Goal: Use online tool/utility

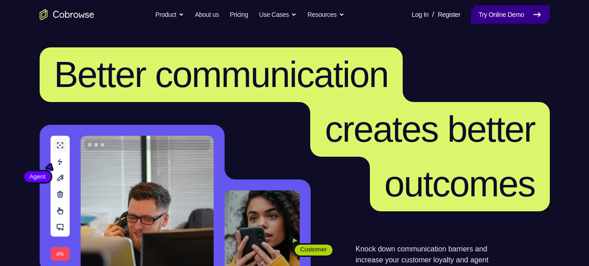
click at [502, 9] on link "Try Online Demo" at bounding box center [510, 14] width 78 height 18
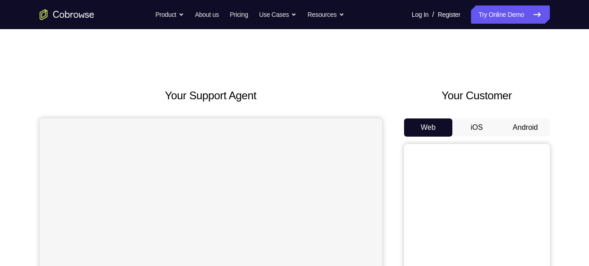
click at [519, 131] on button "Android" at bounding box center [525, 127] width 49 height 18
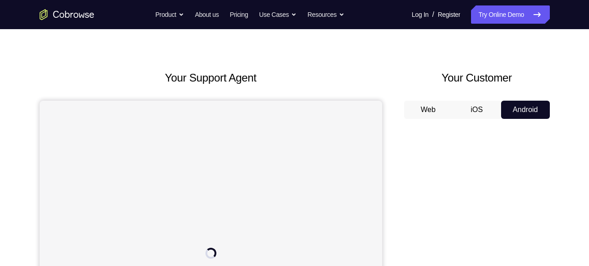
scroll to position [17, 0]
click at [482, 109] on button "iOS" at bounding box center [476, 111] width 49 height 18
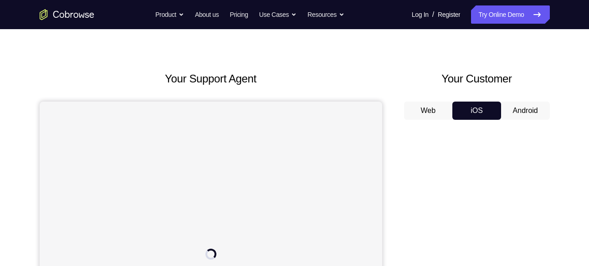
click at [520, 108] on button "Android" at bounding box center [525, 111] width 49 height 18
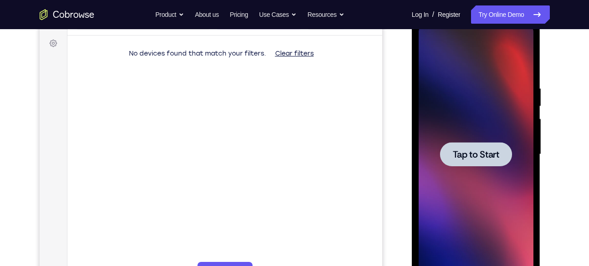
scroll to position [131, 0]
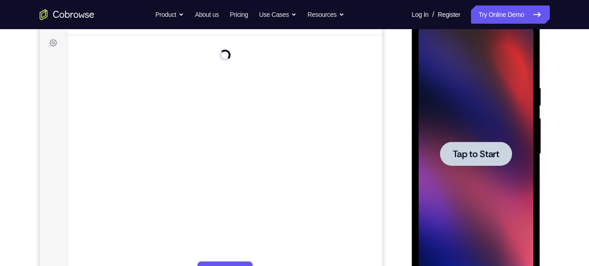
click at [467, 157] on span "Tap to Start" at bounding box center [475, 153] width 46 height 9
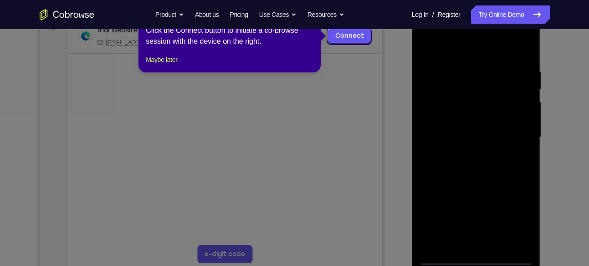
scroll to position [149, 0]
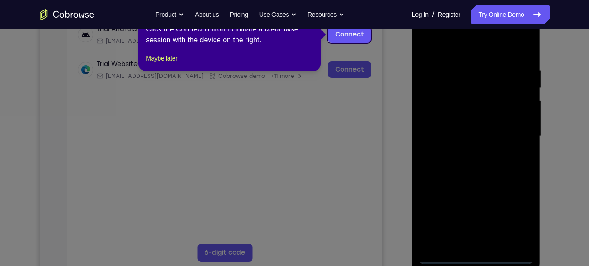
click at [351, 191] on icon at bounding box center [297, 133] width 595 height 266
click at [362, 38] on link "Connect" at bounding box center [348, 34] width 43 height 16
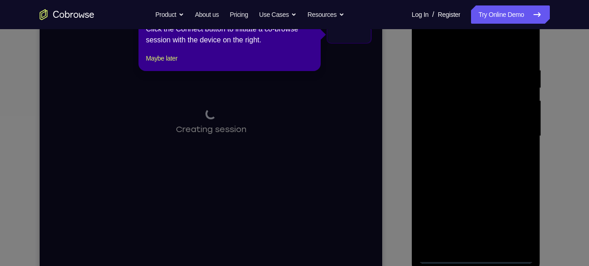
click at [359, 132] on icon at bounding box center [297, 133] width 595 height 266
click at [285, 117] on icon at bounding box center [297, 133] width 595 height 266
drag, startPoint x: 285, startPoint y: 117, endPoint x: 183, endPoint y: 146, distance: 106.4
click at [183, 146] on icon at bounding box center [297, 133] width 595 height 266
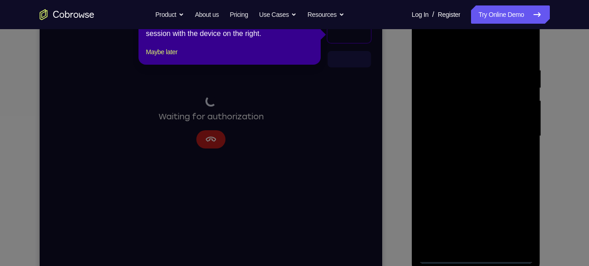
scroll to position [114, 0]
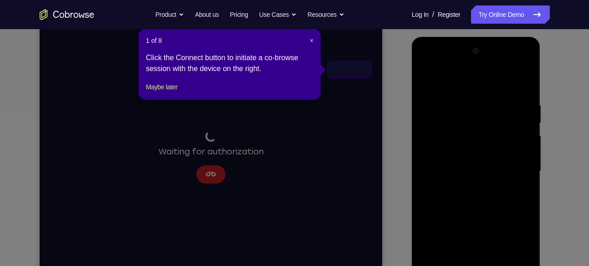
drag, startPoint x: 495, startPoint y: 182, endPoint x: 489, endPoint y: 186, distance: 7.1
click at [489, 186] on icon at bounding box center [297, 133] width 595 height 266
click at [310, 39] on header "1 of 8 ×" at bounding box center [230, 40] width 168 height 9
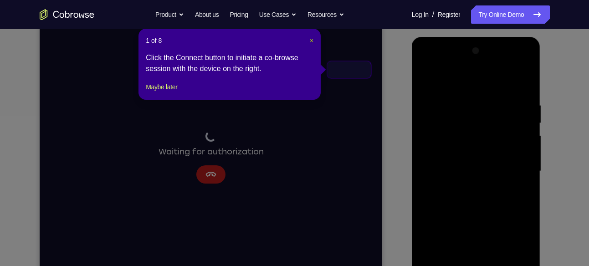
click at [310, 39] on span "×" at bounding box center [312, 40] width 4 height 7
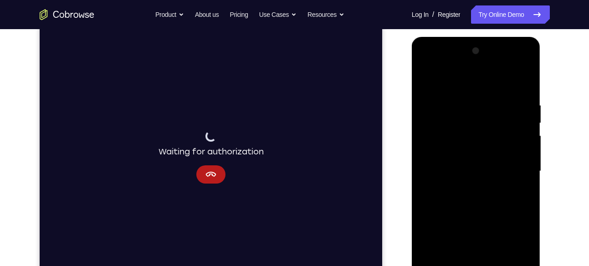
scroll to position [137, 0]
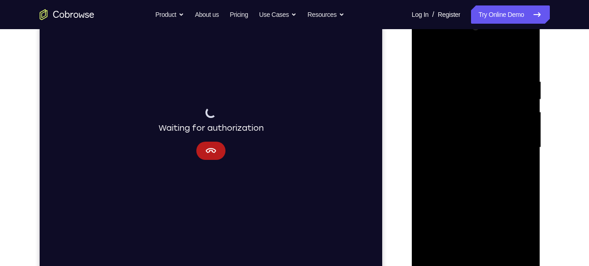
click at [493, 158] on div at bounding box center [475, 147] width 115 height 255
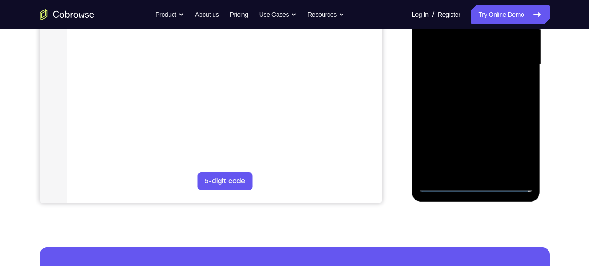
scroll to position [221, 0]
click at [478, 183] on div at bounding box center [475, 64] width 115 height 255
click at [518, 148] on div at bounding box center [475, 64] width 115 height 255
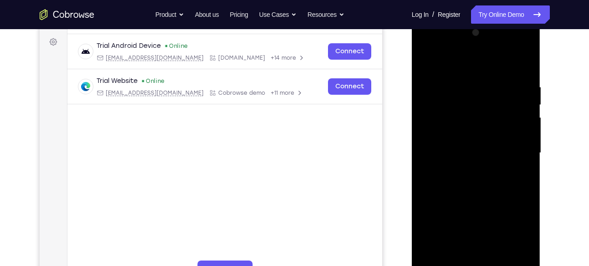
scroll to position [131, 0]
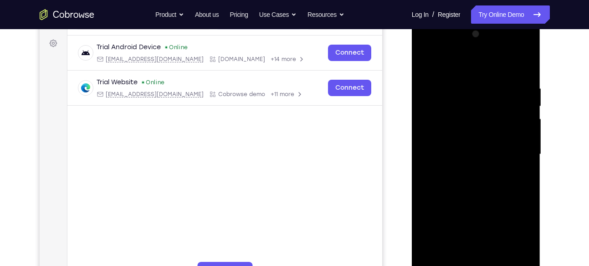
click at [425, 47] on div at bounding box center [475, 154] width 115 height 255
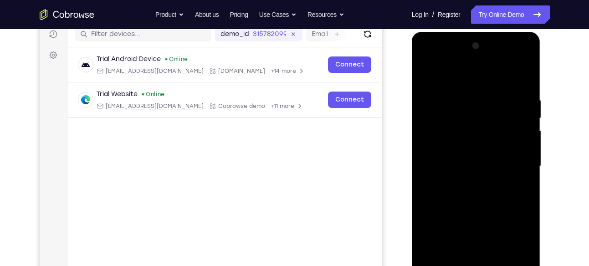
scroll to position [121, 0]
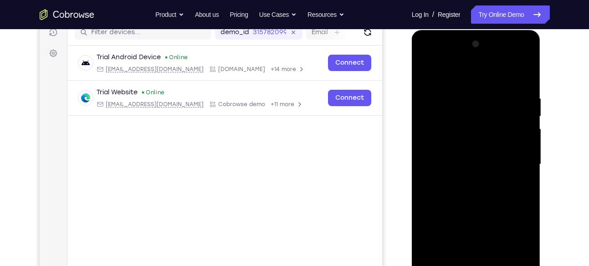
click at [434, 56] on div at bounding box center [475, 164] width 115 height 255
click at [460, 72] on div at bounding box center [475, 164] width 115 height 255
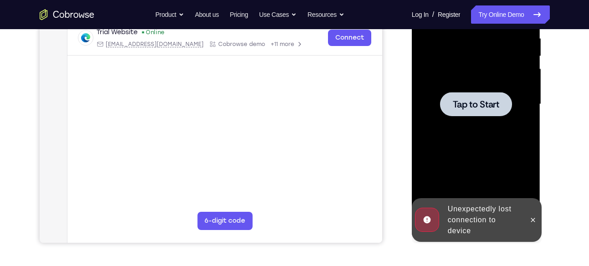
scroll to position [180, 0]
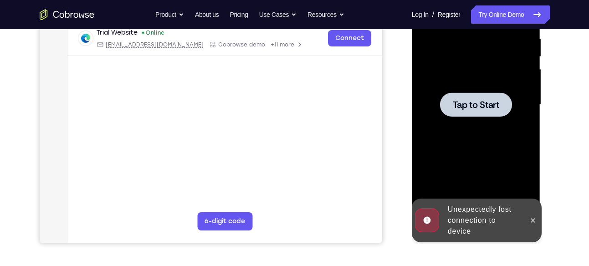
click at [470, 103] on span "Tap to Start" at bounding box center [475, 104] width 46 height 9
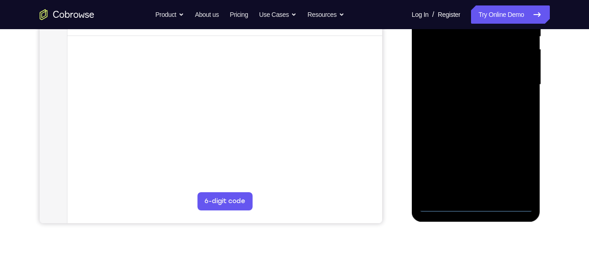
scroll to position [201, 0]
click at [474, 206] on div at bounding box center [475, 84] width 115 height 255
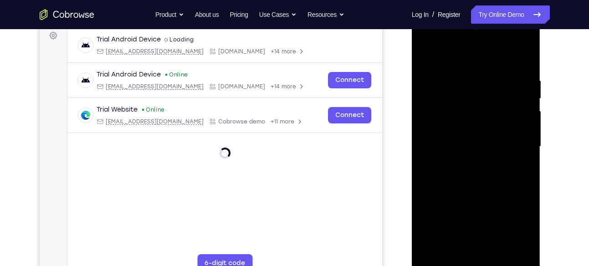
scroll to position [138, 0]
click at [518, 228] on div at bounding box center [475, 147] width 115 height 255
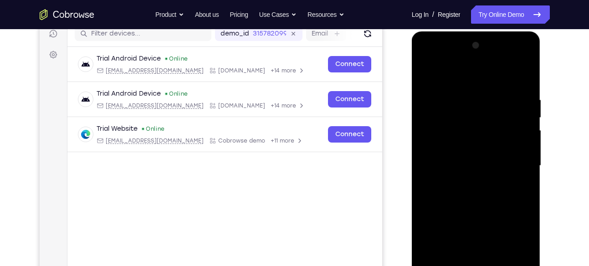
scroll to position [119, 0]
click at [443, 82] on div at bounding box center [475, 166] width 115 height 255
click at [441, 71] on div at bounding box center [475, 166] width 115 height 255
click at [435, 73] on div at bounding box center [475, 166] width 115 height 255
click at [427, 78] on div at bounding box center [475, 166] width 115 height 255
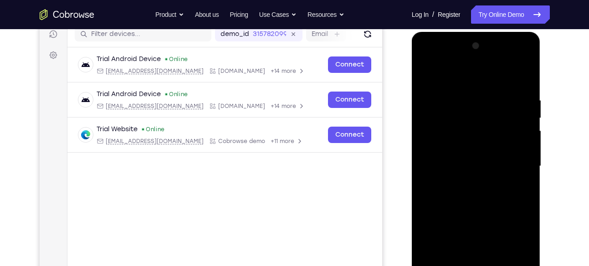
click at [427, 56] on div at bounding box center [475, 166] width 115 height 255
click at [512, 160] on div at bounding box center [475, 166] width 115 height 255
click at [515, 162] on div at bounding box center [475, 166] width 115 height 255
click at [464, 183] on div at bounding box center [475, 166] width 115 height 255
click at [454, 158] on div at bounding box center [475, 166] width 115 height 255
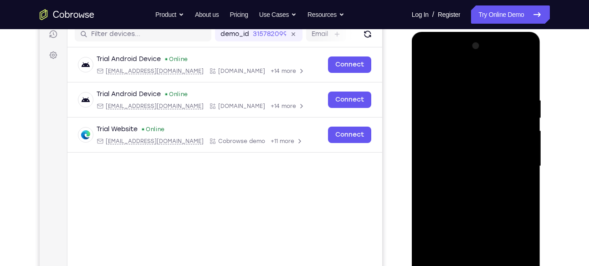
click at [448, 155] on div at bounding box center [475, 166] width 115 height 255
click at [448, 157] on div at bounding box center [475, 166] width 115 height 255
click at [439, 126] on div at bounding box center [475, 166] width 115 height 255
click at [435, 129] on div at bounding box center [475, 166] width 115 height 255
click at [430, 148] on div at bounding box center [475, 166] width 115 height 255
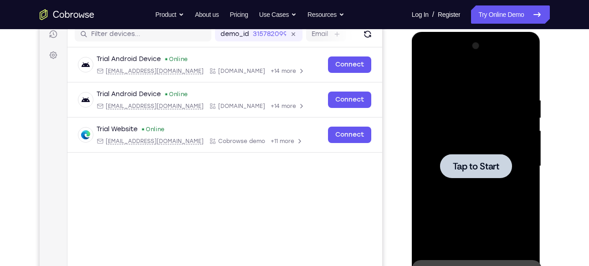
click at [477, 163] on span "Tap to Start" at bounding box center [475, 166] width 46 height 9
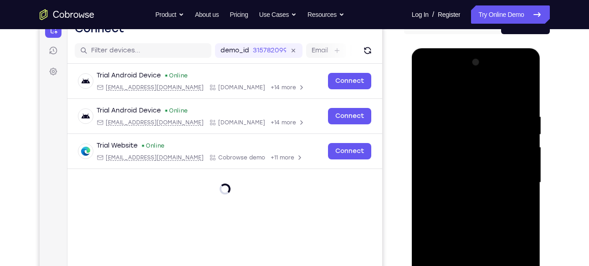
scroll to position [184, 0]
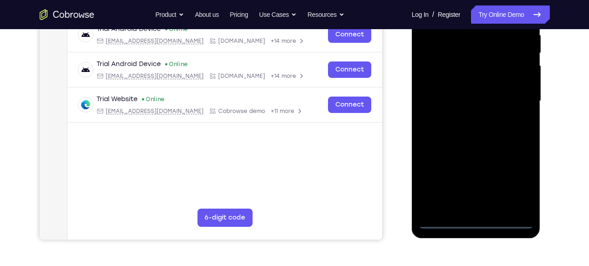
click at [474, 222] on div at bounding box center [475, 101] width 115 height 255
click at [511, 179] on div at bounding box center [475, 101] width 115 height 255
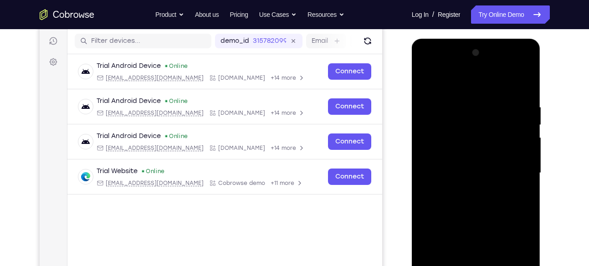
scroll to position [112, 0]
click at [430, 65] on div at bounding box center [475, 173] width 115 height 255
click at [510, 168] on div at bounding box center [475, 173] width 115 height 255
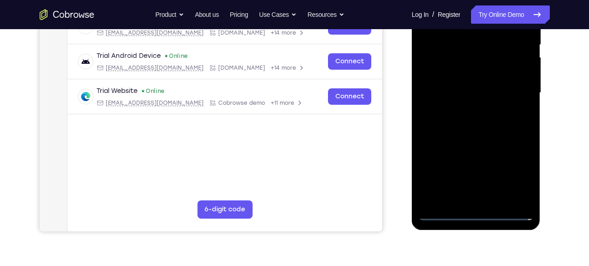
scroll to position [193, 0]
click at [465, 173] on div at bounding box center [475, 92] width 115 height 255
click at [465, 110] on div at bounding box center [475, 92] width 115 height 255
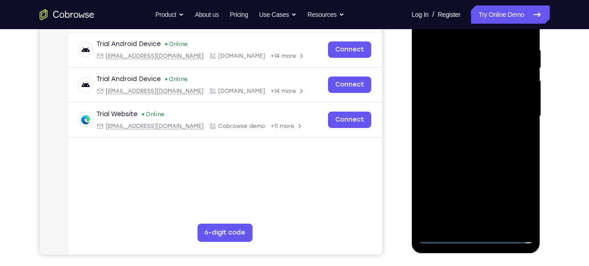
scroll to position [166, 0]
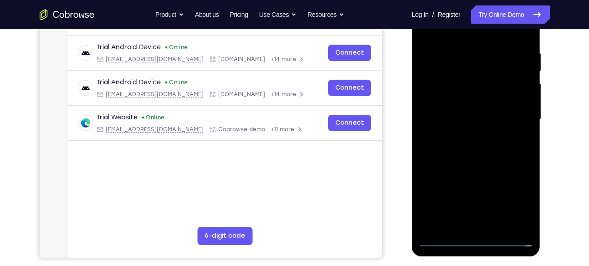
click at [458, 111] on div at bounding box center [475, 119] width 115 height 255
click at [461, 100] on div at bounding box center [475, 119] width 115 height 255
click at [481, 119] on div at bounding box center [475, 119] width 115 height 255
click at [465, 148] on div at bounding box center [475, 119] width 115 height 255
click at [474, 146] on div at bounding box center [475, 119] width 115 height 255
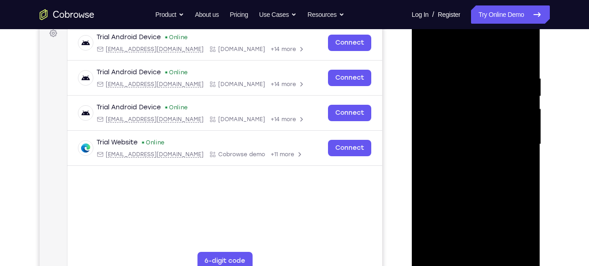
scroll to position [140, 0]
click at [523, 64] on div at bounding box center [475, 144] width 115 height 255
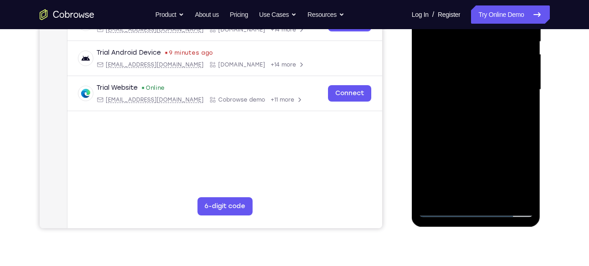
scroll to position [196, 0]
click at [517, 195] on div at bounding box center [475, 89] width 115 height 255
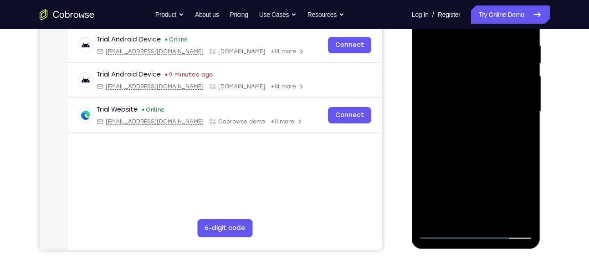
scroll to position [174, 0]
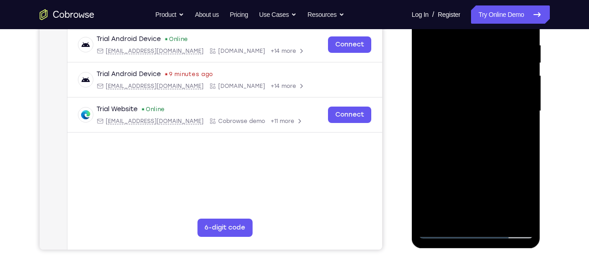
click at [442, 230] on div at bounding box center [475, 111] width 115 height 255
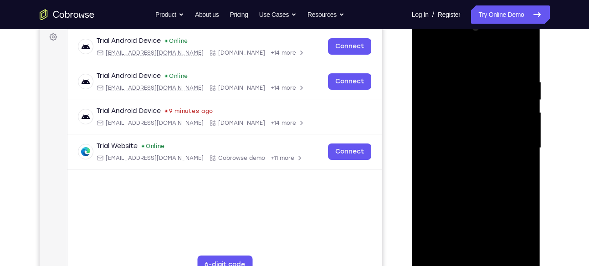
scroll to position [137, 0]
click at [523, 56] on div at bounding box center [475, 148] width 115 height 255
click at [525, 56] on div at bounding box center [475, 148] width 115 height 255
click at [516, 69] on div at bounding box center [475, 148] width 115 height 255
click at [424, 52] on div at bounding box center [475, 148] width 115 height 255
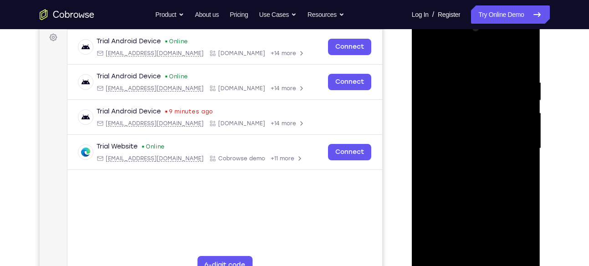
click at [426, 54] on div at bounding box center [475, 148] width 115 height 255
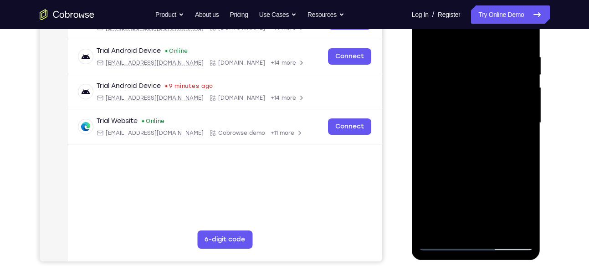
scroll to position [163, 0]
